Goal: Task Accomplishment & Management: Manage account settings

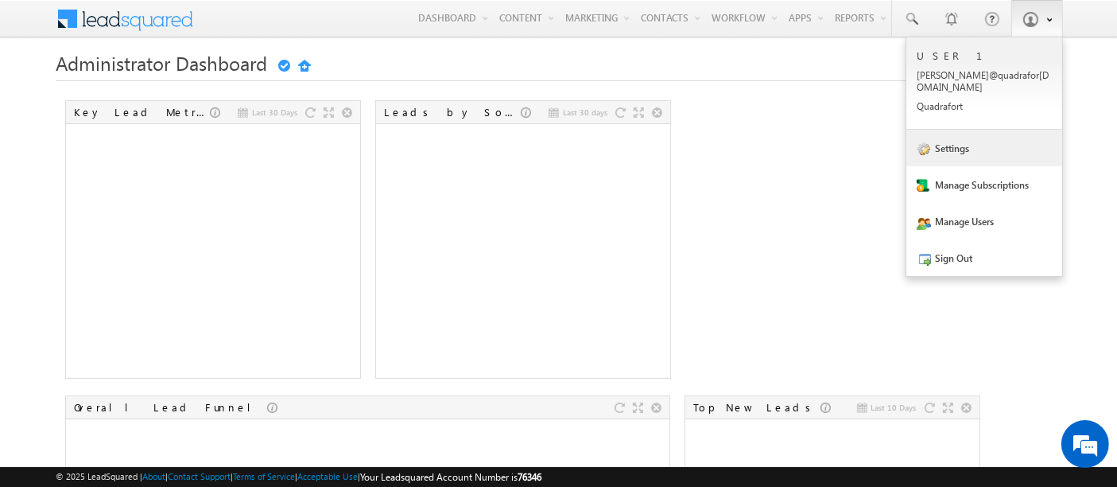
click at [936, 134] on link "Settings" at bounding box center [984, 148] width 156 height 37
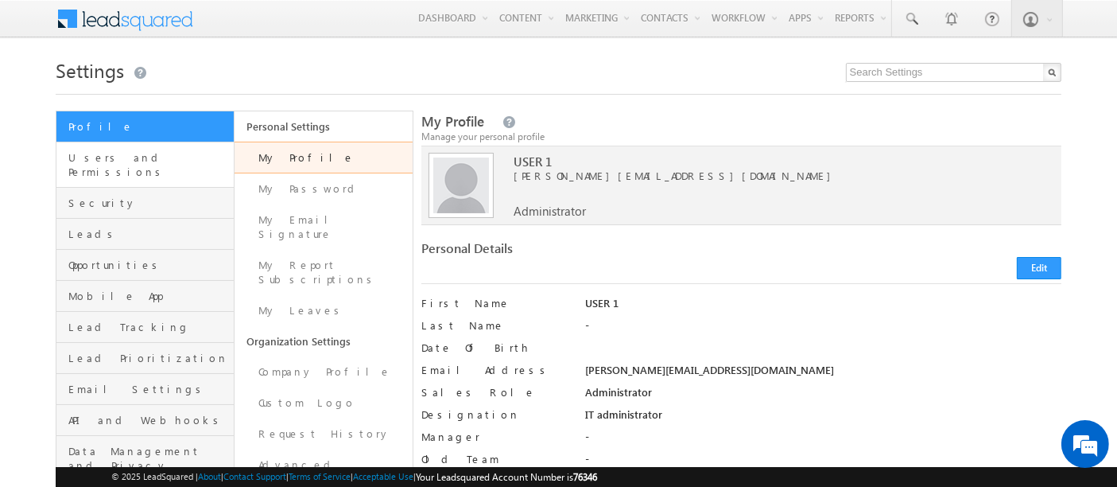
click at [93, 160] on span "Users and Permissions" at bounding box center [148, 164] width 161 height 29
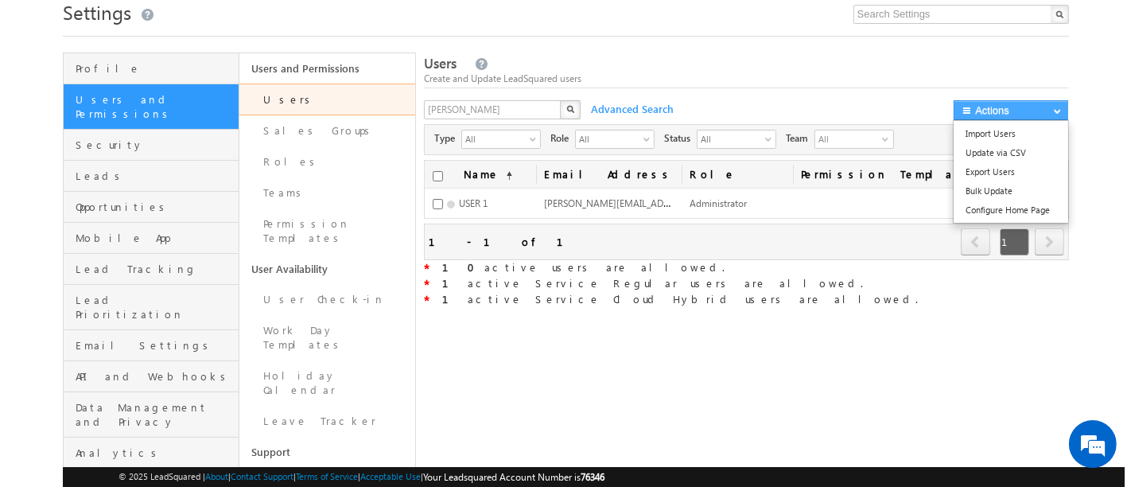
scroll to position [109, 0]
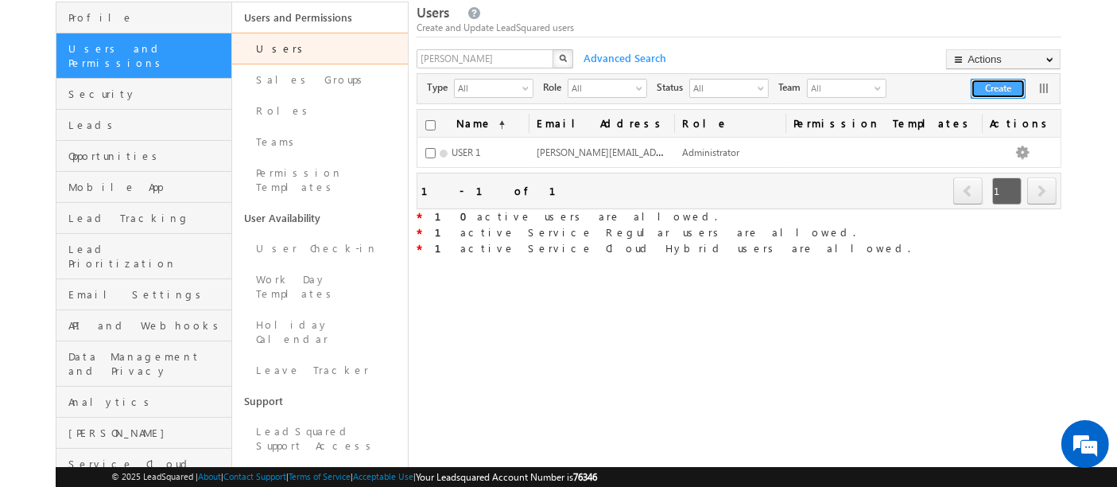
click at [988, 91] on button "Create" at bounding box center [998, 89] width 55 height 20
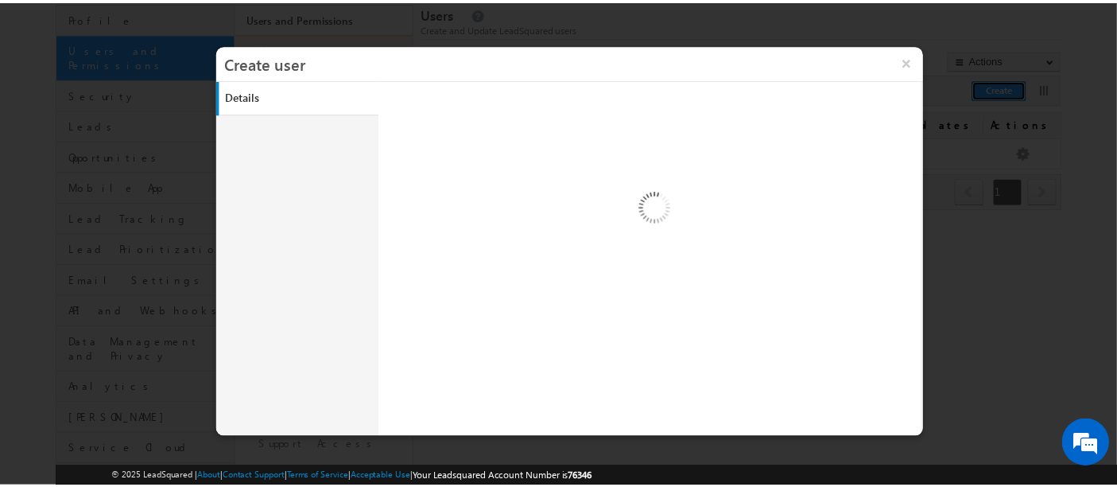
scroll to position [0, 0]
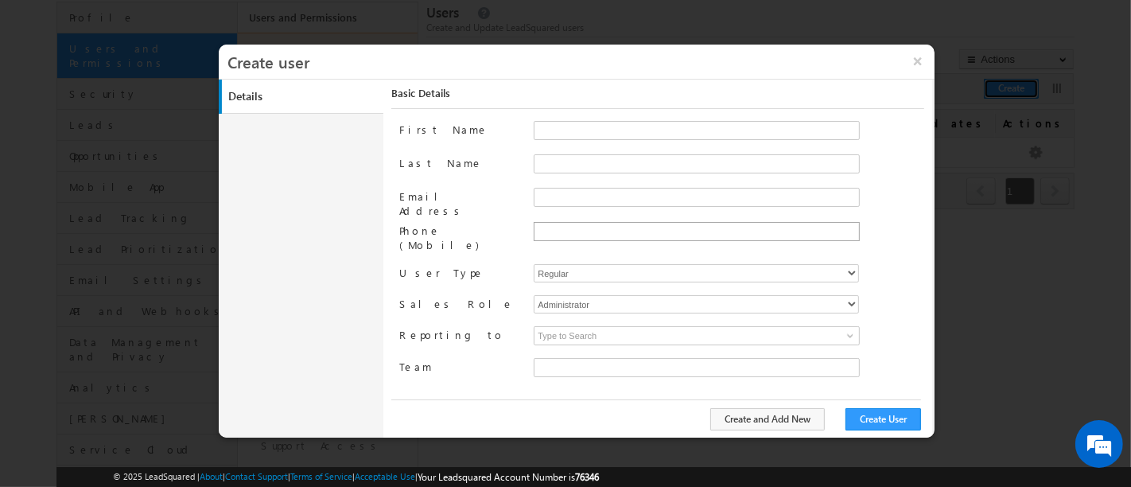
type input "971034f6-8faf-11ef-9807-06552295b277"
click at [915, 62] on button "×" at bounding box center [917, 61] width 34 height 33
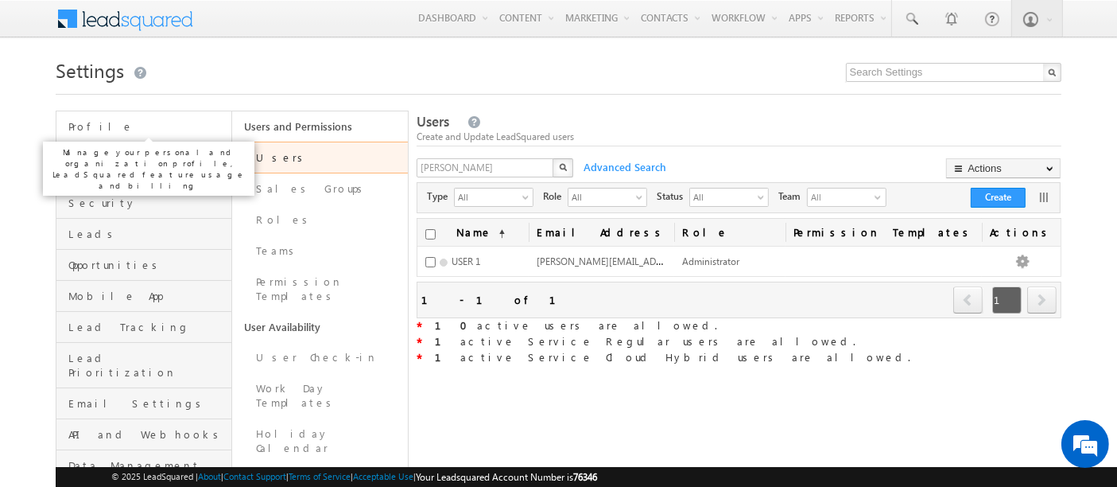
click at [123, 128] on span "Profile" at bounding box center [147, 126] width 159 height 14
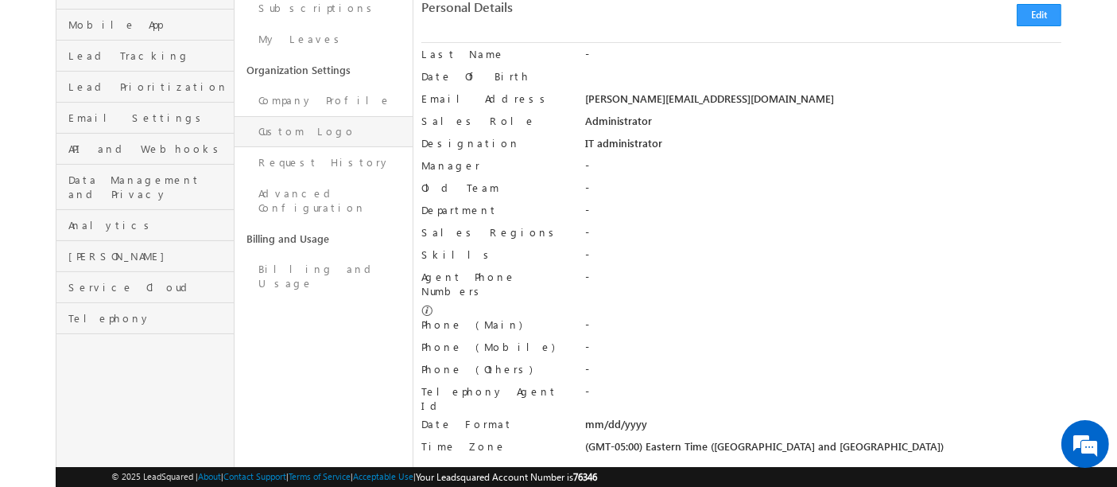
scroll to position [272, 0]
click at [320, 84] on link "Company Profile" at bounding box center [324, 99] width 178 height 31
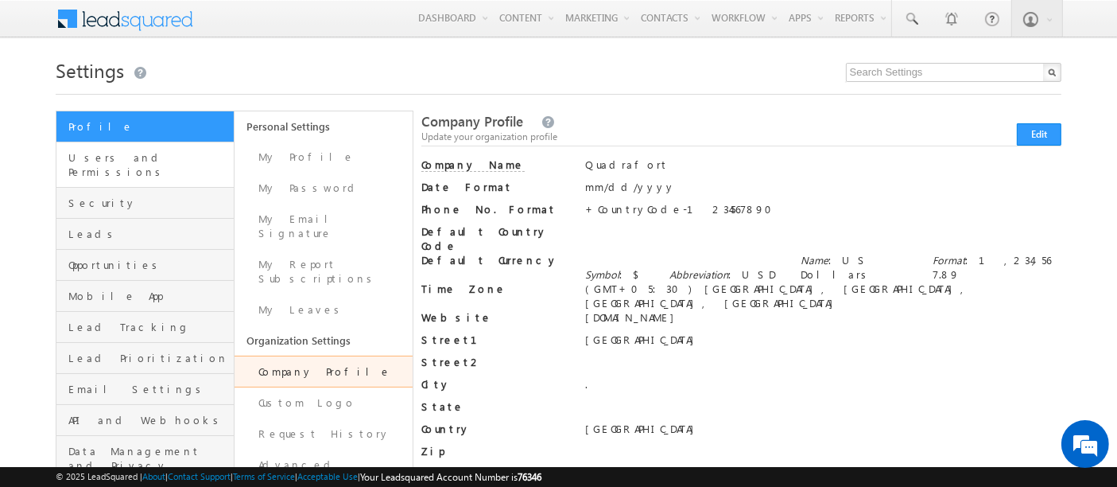
click at [138, 165] on link "Users and Permissions" at bounding box center [144, 164] width 177 height 45
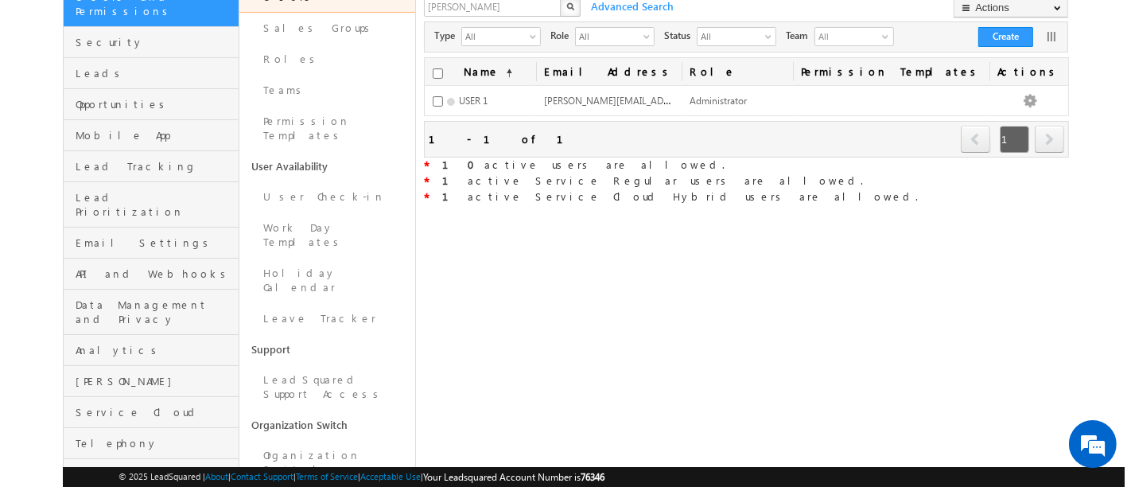
scroll to position [169, 0]
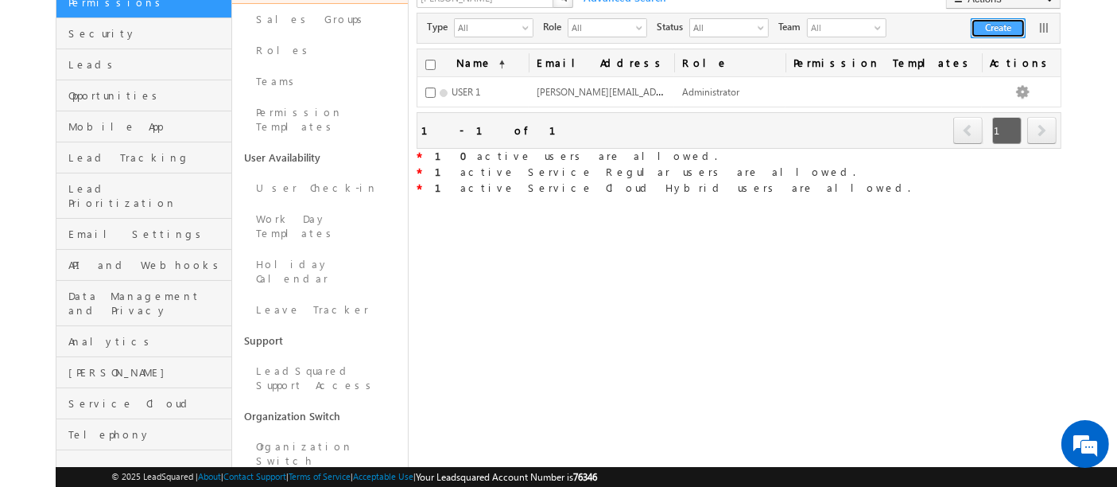
click at [998, 19] on button "Create" at bounding box center [998, 28] width 55 height 20
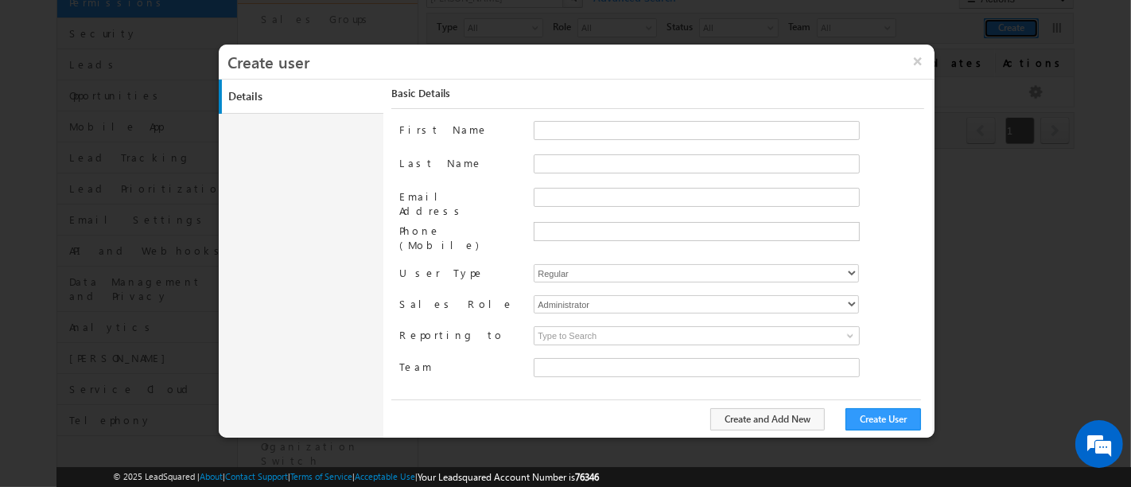
type input "971034f6-8faf-11ef-9807-06552295b277"
click at [554, 133] on input "First Name" at bounding box center [697, 130] width 326 height 19
type input "MSM"
click at [558, 157] on input "Last Name" at bounding box center [697, 163] width 326 height 19
type input "M"
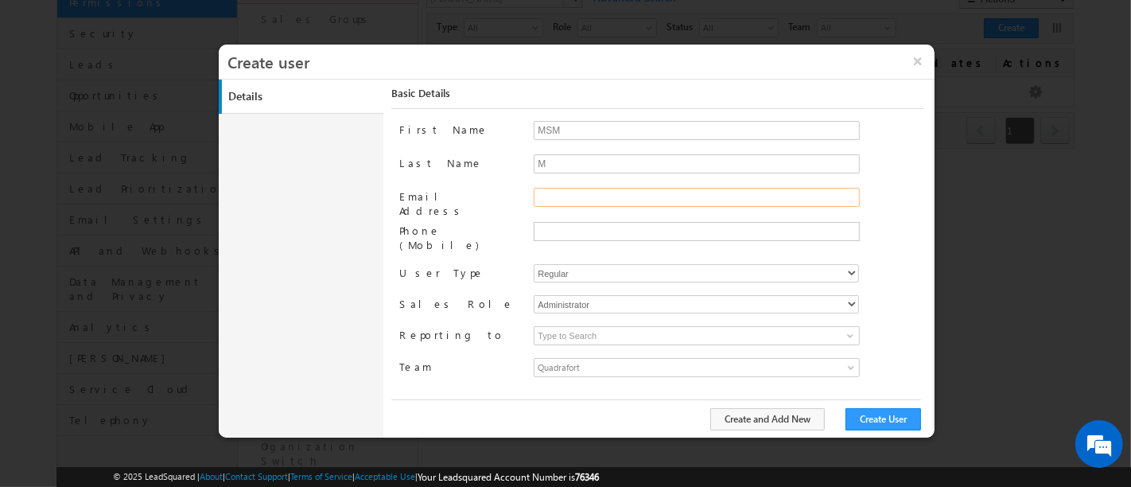
click at [565, 200] on input "Email Address" at bounding box center [697, 197] width 326 height 19
type input "mihirsinghmalik@gmail.com"
drag, startPoint x: 548, startPoint y: 216, endPoint x: 544, endPoint y: 241, distance: 25.0
click at [548, 216] on div "[EMAIL_ADDRESS][DOMAIN_NAME]" at bounding box center [729, 204] width 390 height 33
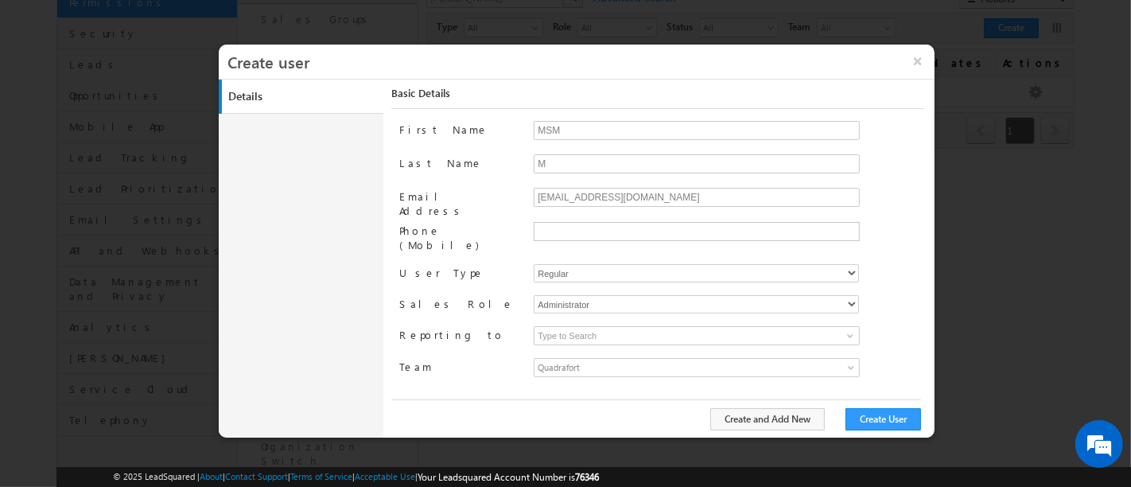
click at [537, 248] on div "First Name MSM Last Name M Email Address mihirsinghmalik@gmail.com Phone (Mobil…" at bounding box center [661, 259] width 524 height 277
click at [557, 237] on ul at bounding box center [697, 231] width 326 height 19
click at [536, 229] on input "9818110466" at bounding box center [695, 231] width 318 height 13
type input "[PHONE_NUMBER]"
click at [704, 359] on span "Quadrafort" at bounding box center [655, 367] width 243 height 17
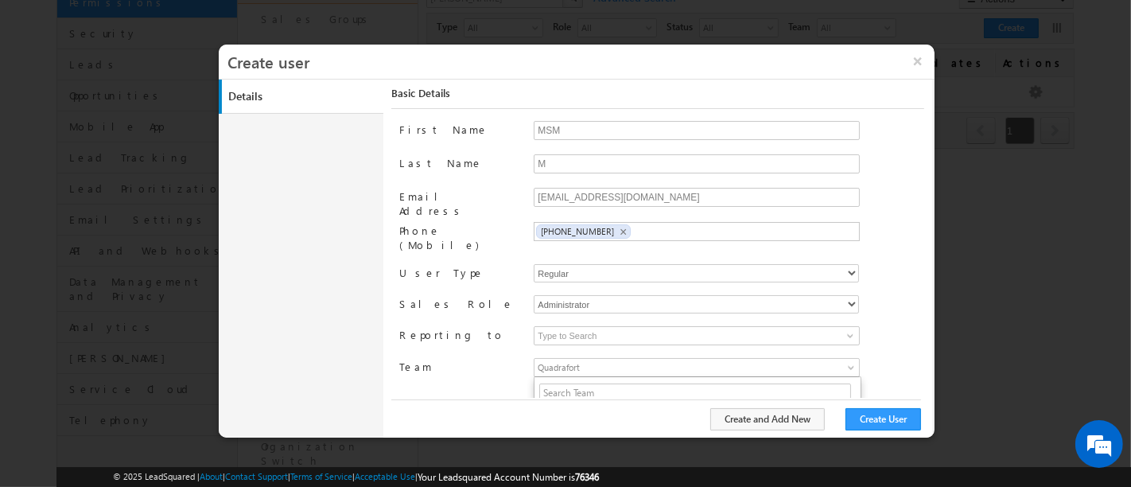
click at [706, 359] on span "Quadrafort" at bounding box center [655, 367] width 243 height 17
click at [875, 420] on button "Create User" at bounding box center [883, 419] width 76 height 22
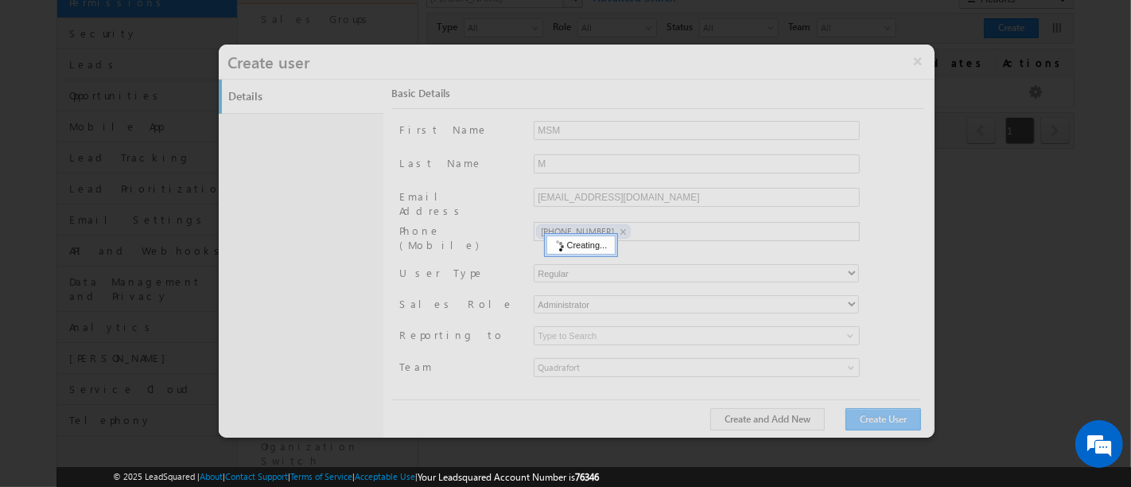
click at [875, 420] on div at bounding box center [577, 241] width 716 height 393
drag, startPoint x: 875, startPoint y: 420, endPoint x: 890, endPoint y: 364, distance: 57.5
click at [890, 364] on div at bounding box center [577, 241] width 716 height 393
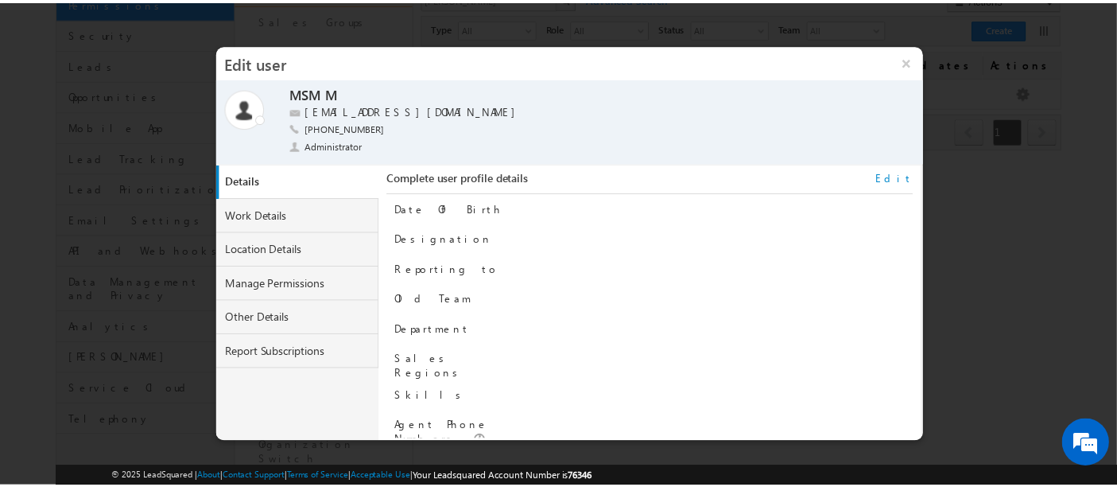
scroll to position [161, 0]
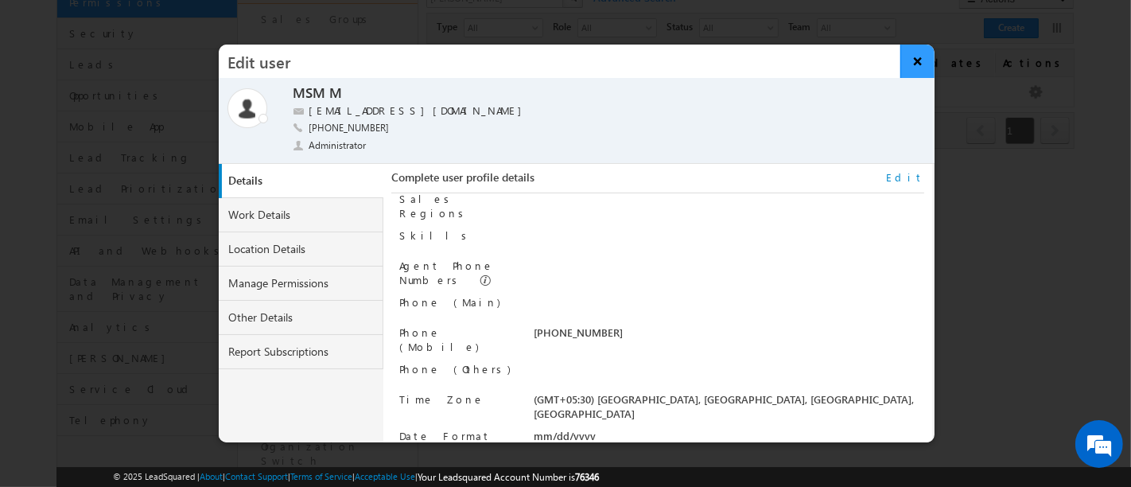
click at [899, 66] on h3 "Edit user" at bounding box center [559, 61] width 681 height 33
click at [918, 60] on button "×" at bounding box center [917, 61] width 34 height 33
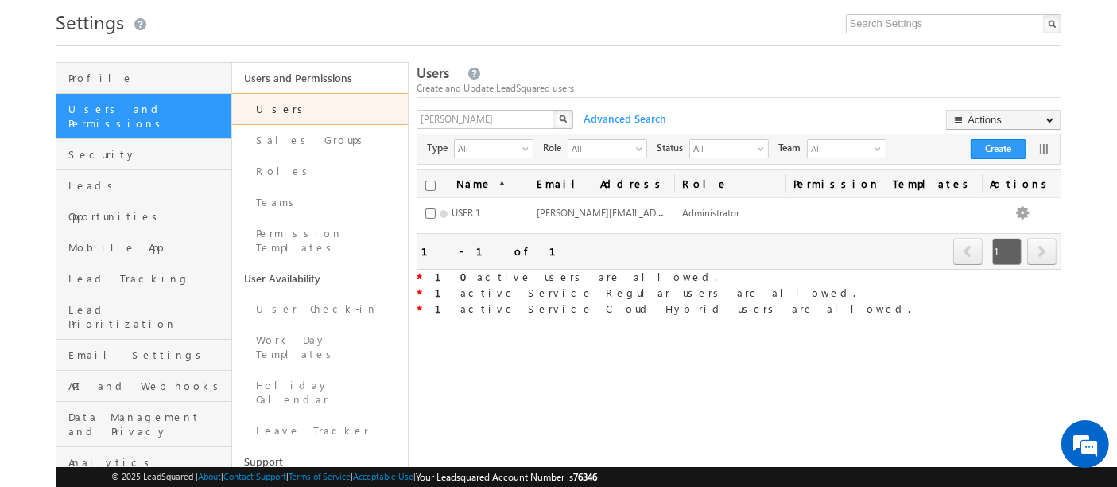
scroll to position [51, 0]
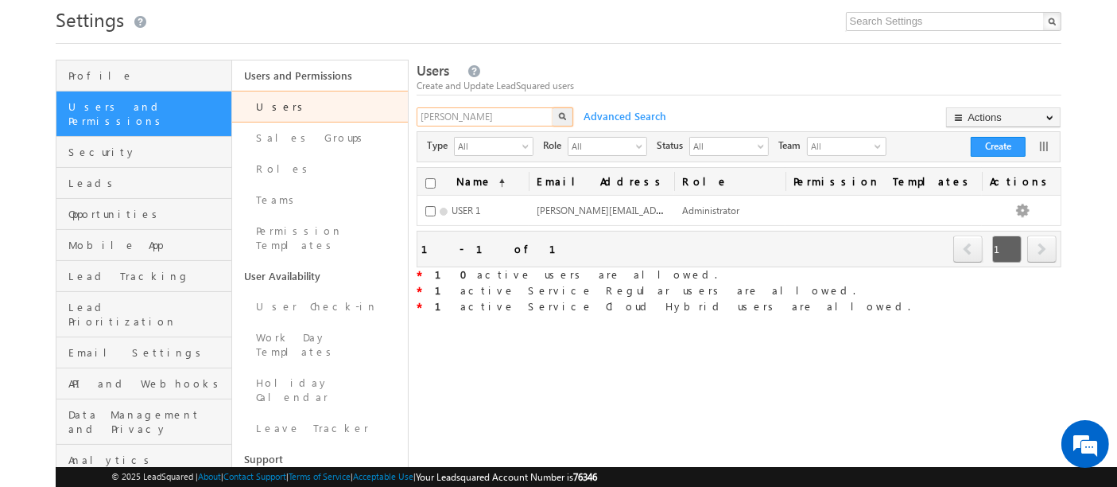
drag, startPoint x: 483, startPoint y: 122, endPoint x: 370, endPoint y: 102, distance: 114.8
click at [370, 102] on div "Profile Users and Permissions Security Leads Opportunities Mobile App Lead Trac…" at bounding box center [559, 358] width 1006 height 597
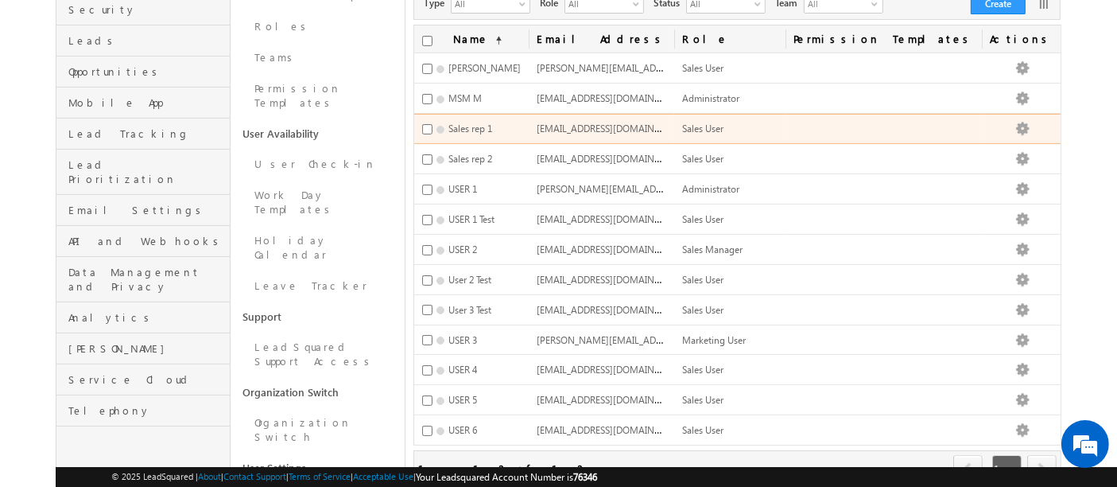
scroll to position [197, 0]
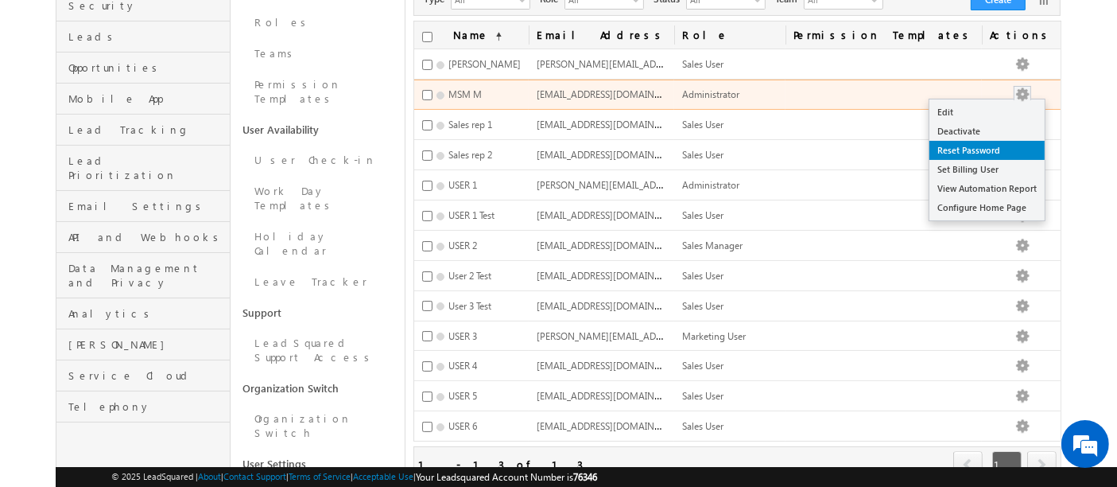
click at [1005, 146] on link "Reset Password" at bounding box center [986, 150] width 115 height 19
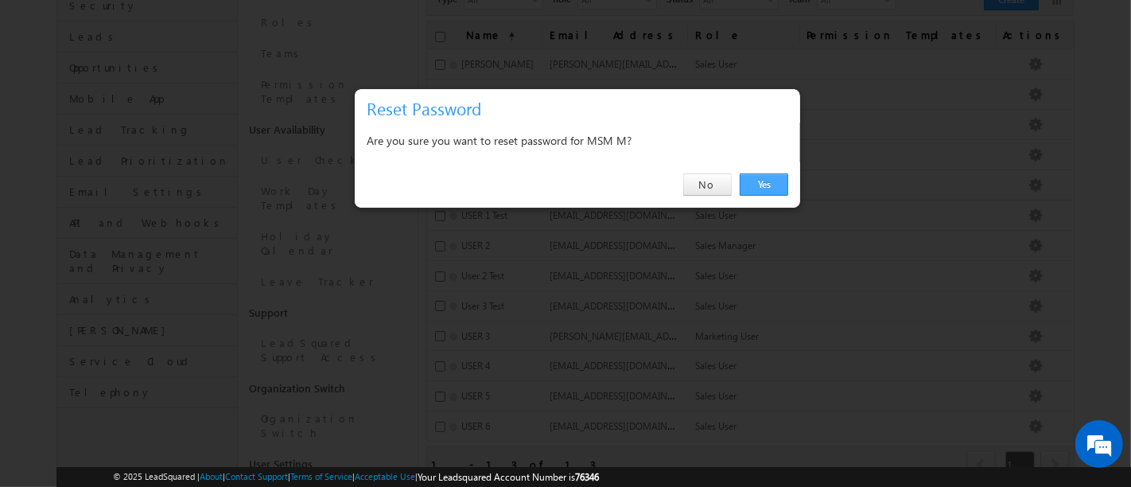
click at [753, 183] on link "Yes" at bounding box center [763, 184] width 49 height 22
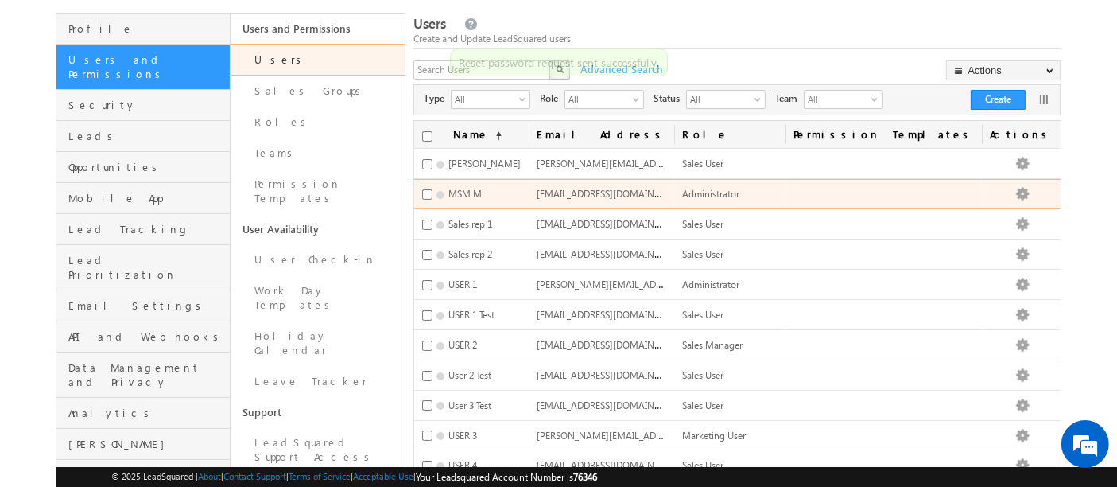
scroll to position [0, 0]
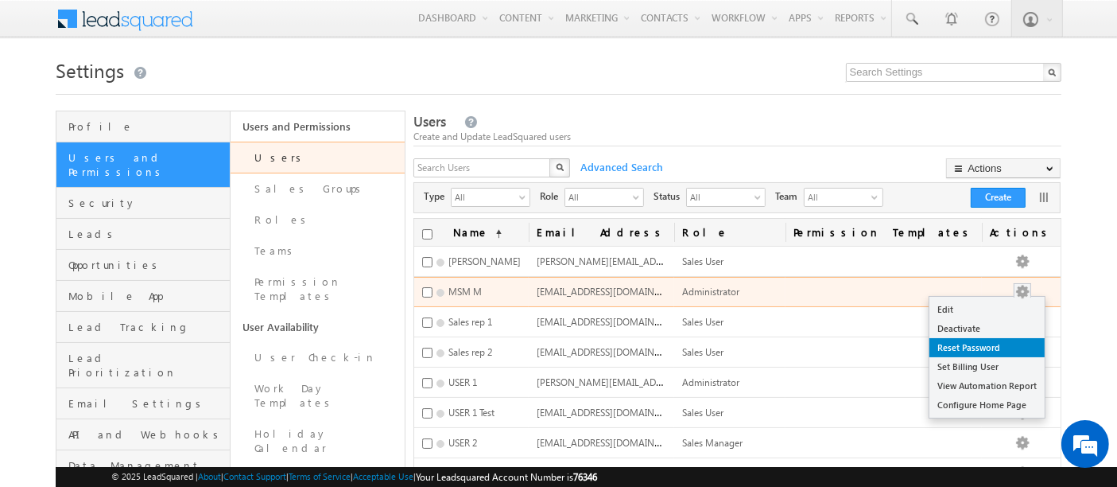
click at [966, 344] on link "Reset Password" at bounding box center [986, 347] width 115 height 19
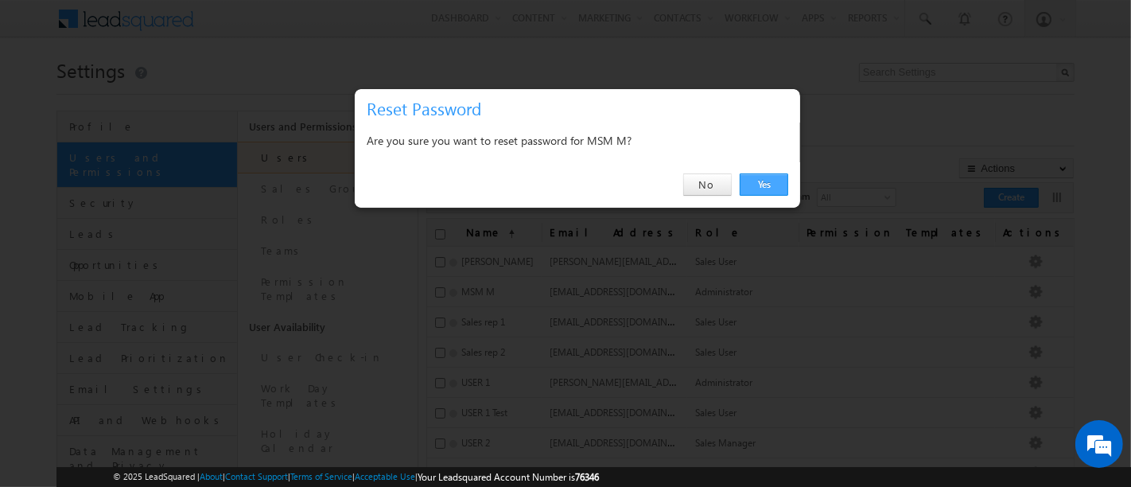
click at [770, 188] on link "Yes" at bounding box center [763, 184] width 49 height 22
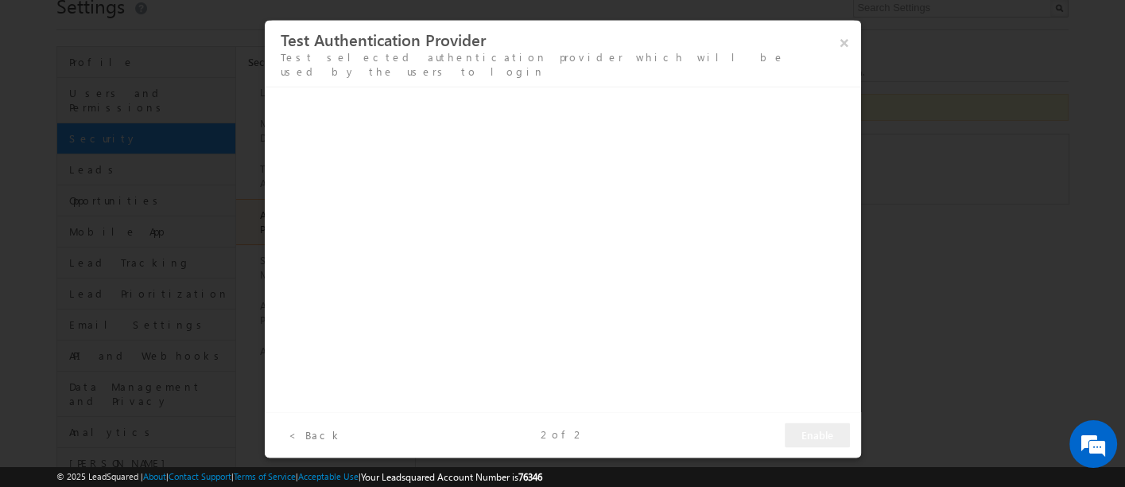
scroll to position [63, 0]
click at [852, 47] on button "×" at bounding box center [844, 43] width 26 height 28
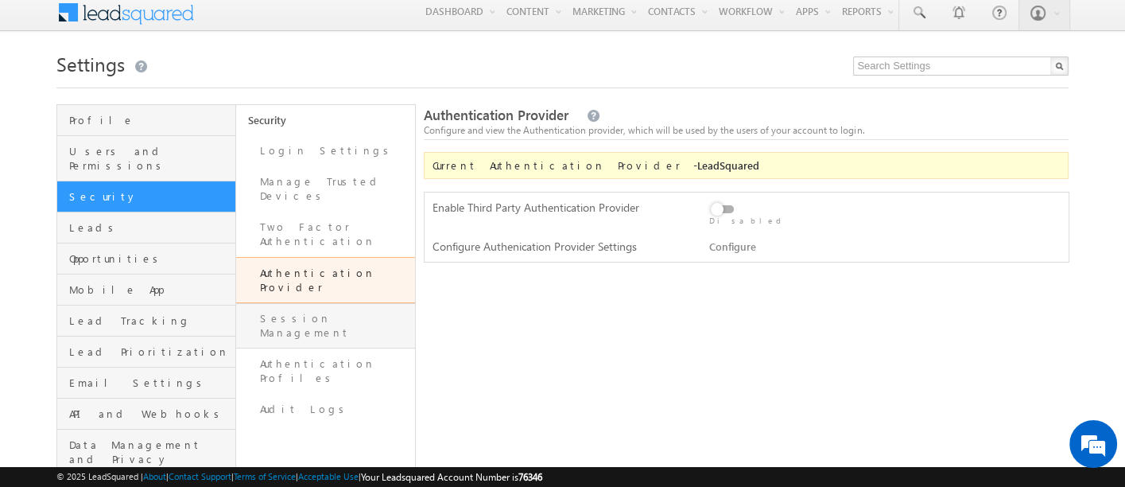
scroll to position [0, 0]
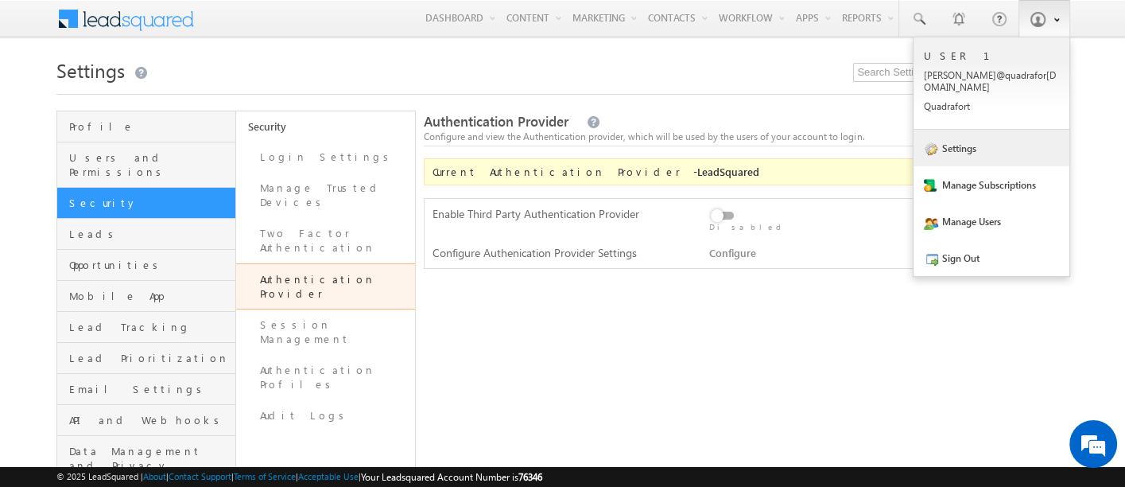
click at [968, 148] on link "Settings" at bounding box center [992, 148] width 156 height 37
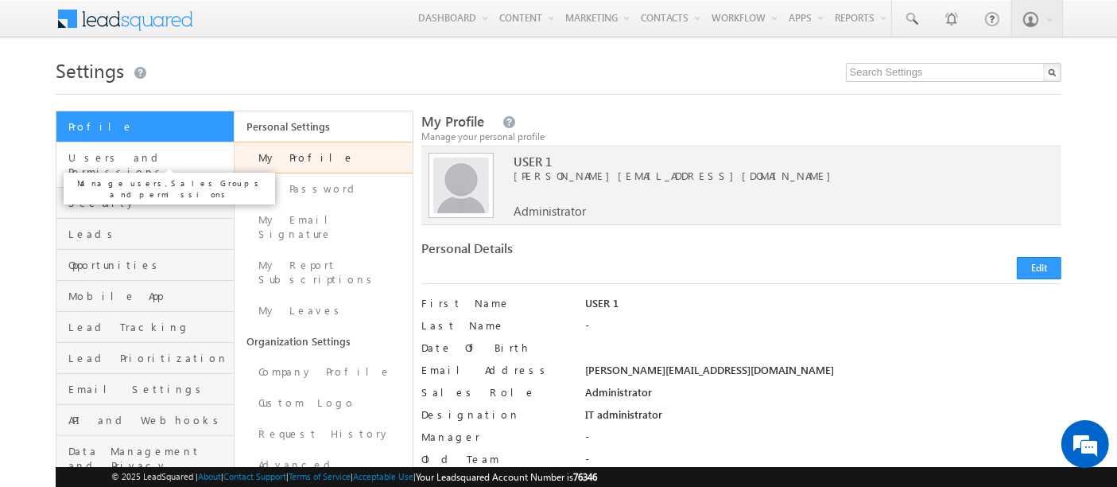
click at [151, 153] on span "Users and Permissions" at bounding box center [148, 164] width 161 height 29
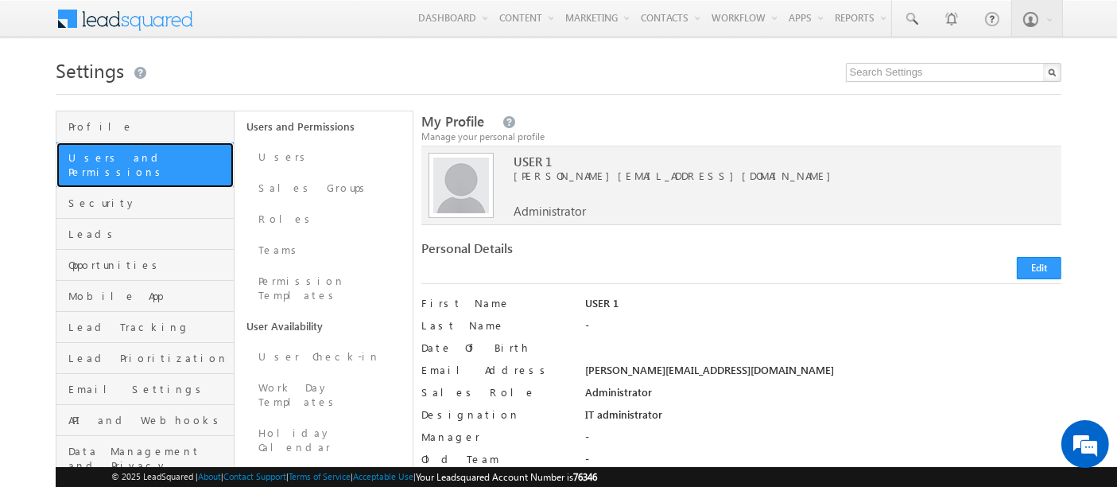
scroll to position [157, 0]
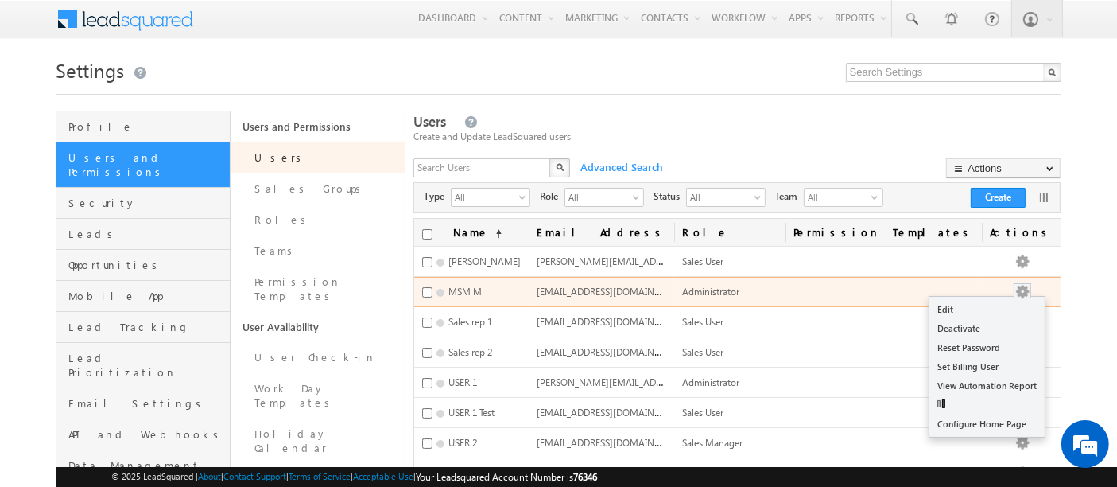
click at [1030, 284] on button "button" at bounding box center [1023, 292] width 16 height 16
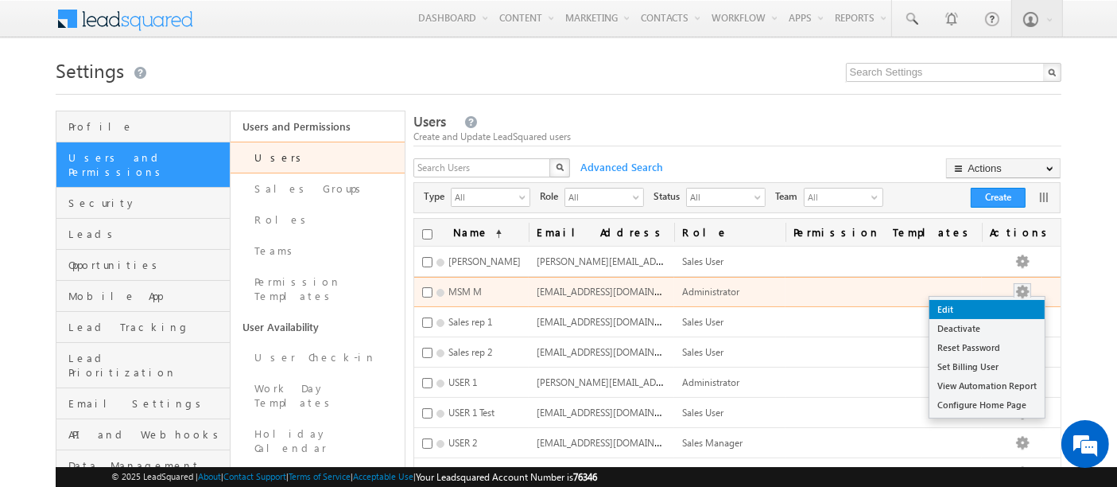
click at [987, 314] on link "Edit" at bounding box center [986, 309] width 115 height 19
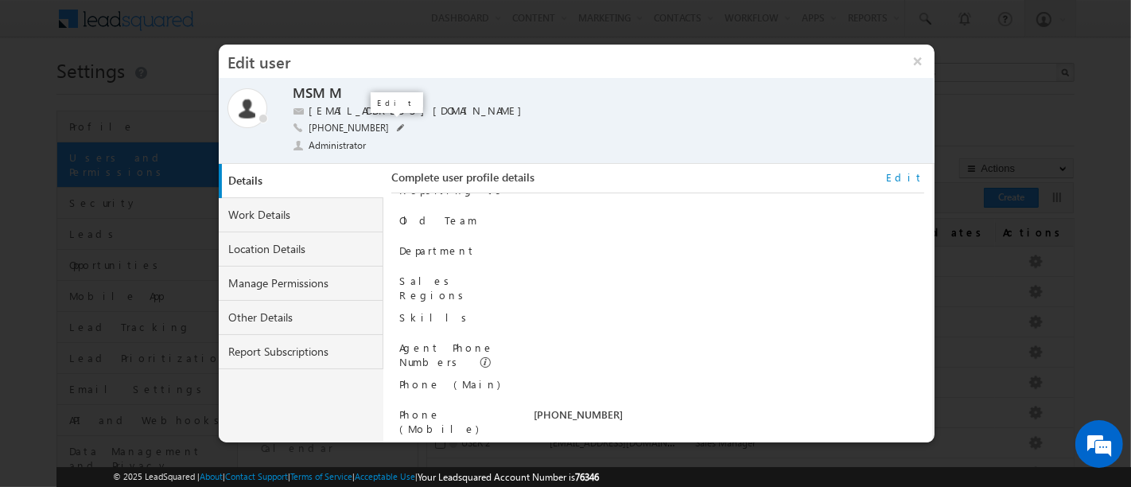
click at [397, 129] on span at bounding box center [401, 128] width 8 height 8
click at [394, 129] on input "+91-9818110466" at bounding box center [408, 128] width 199 height 14
type input "+91-8437678118"
click at [517, 124] on span at bounding box center [514, 128] width 15 height 13
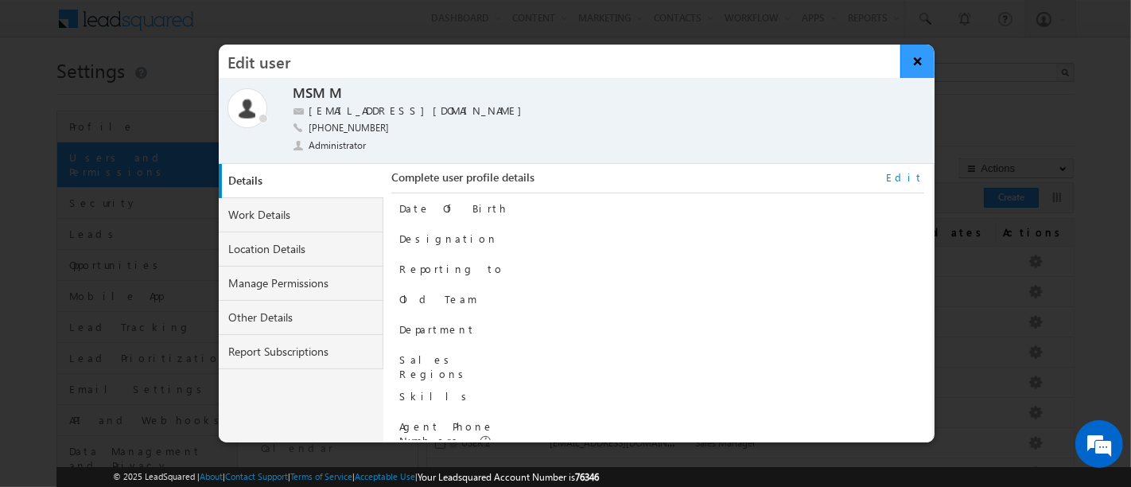
click at [915, 54] on button "×" at bounding box center [917, 61] width 34 height 33
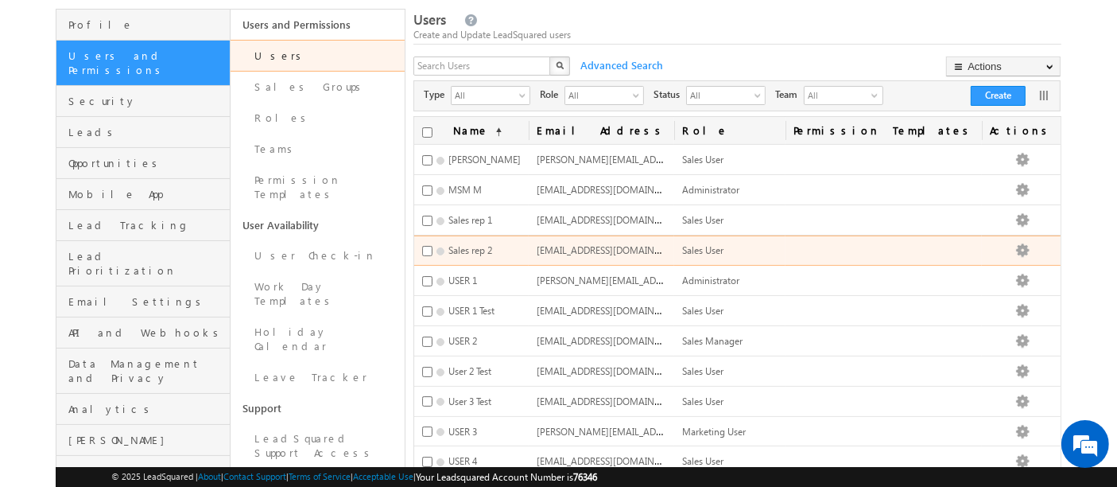
scroll to position [126, 0]
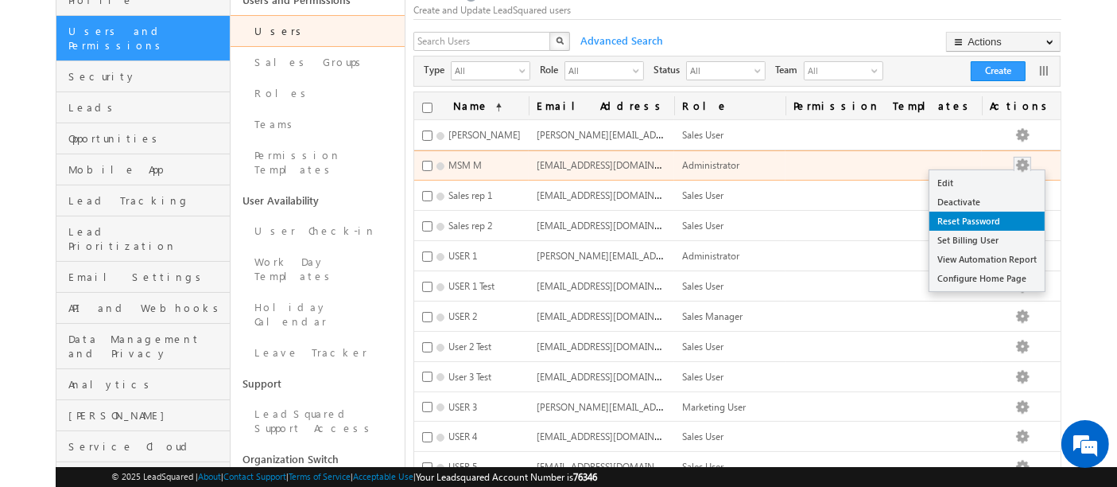
click at [992, 223] on link "Reset Password" at bounding box center [986, 220] width 115 height 19
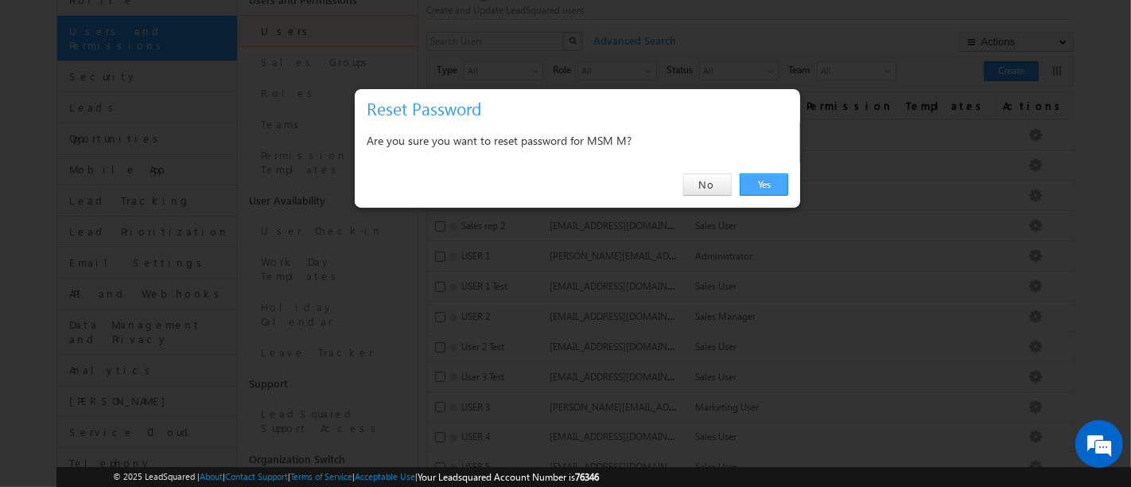
click at [756, 184] on link "Yes" at bounding box center [763, 184] width 49 height 22
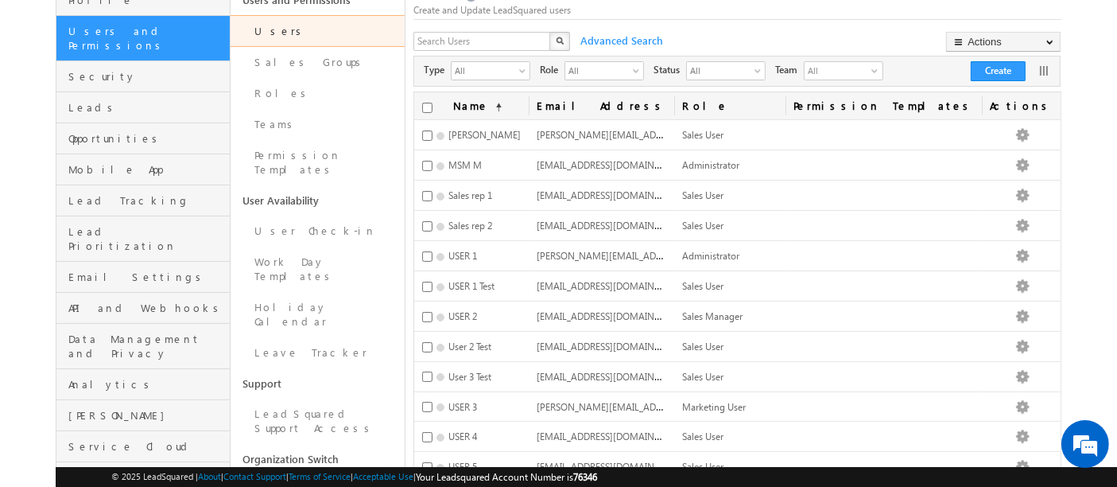
scroll to position [0, 0]
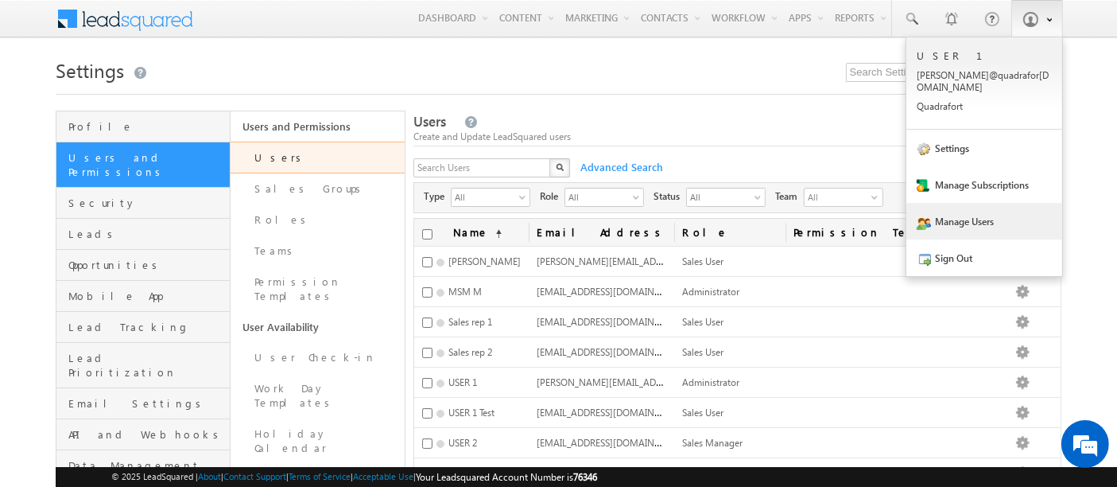
click at [1019, 16] on link at bounding box center [1037, 18] width 52 height 37
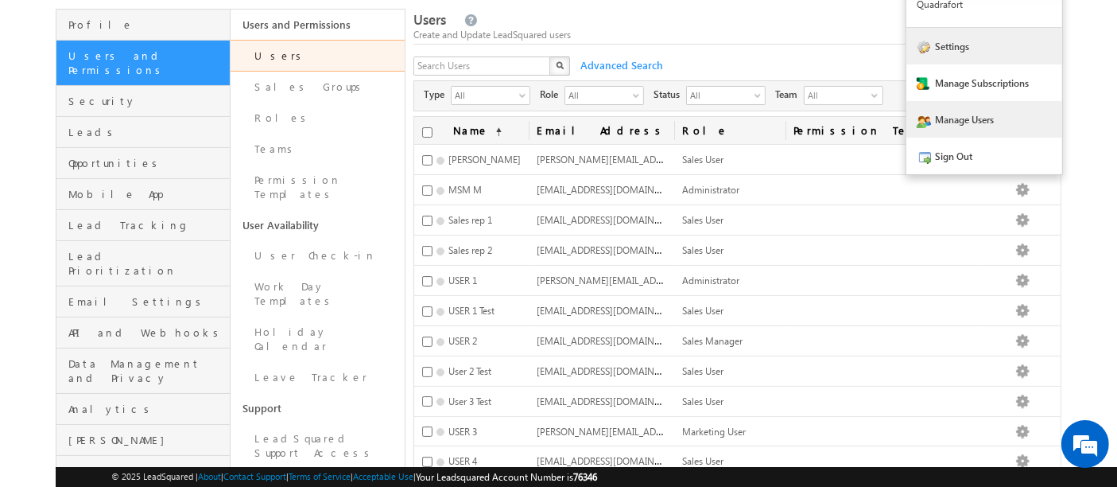
scroll to position [105, 0]
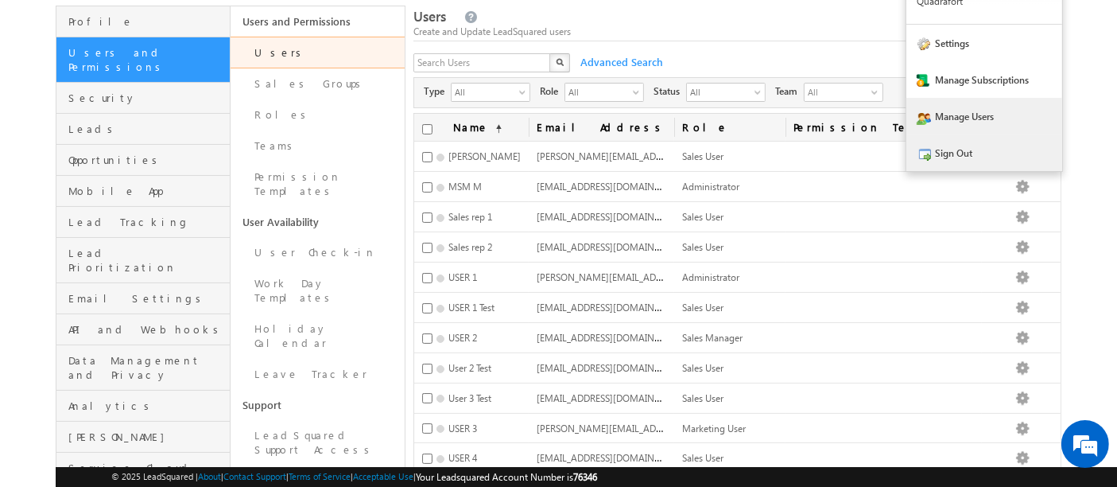
click at [954, 146] on link "Sign Out" at bounding box center [984, 152] width 156 height 37
